Goal: Go to known website: Go to known website

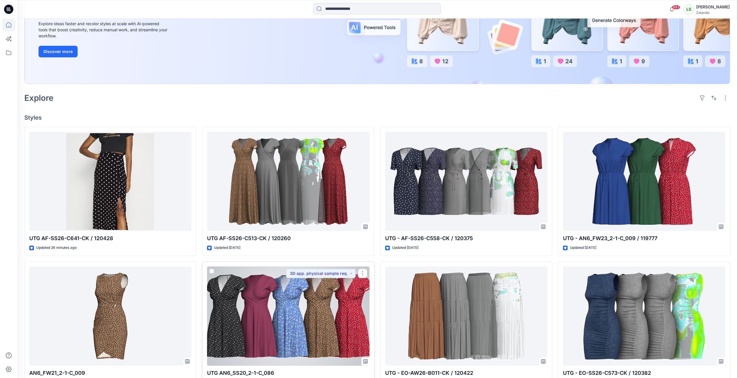
scroll to position [87, 0]
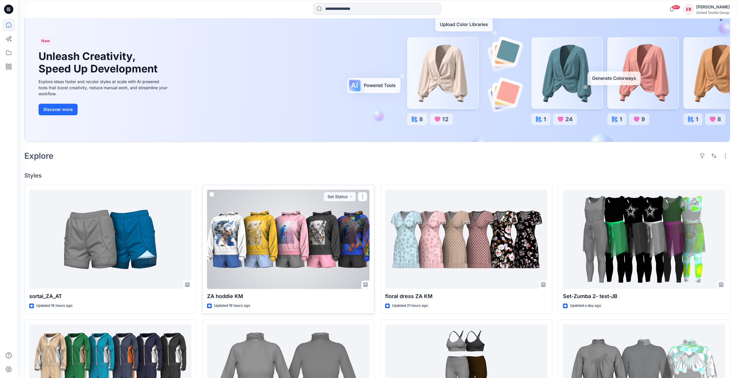
scroll to position [29, 0]
